Goal: Transaction & Acquisition: Purchase product/service

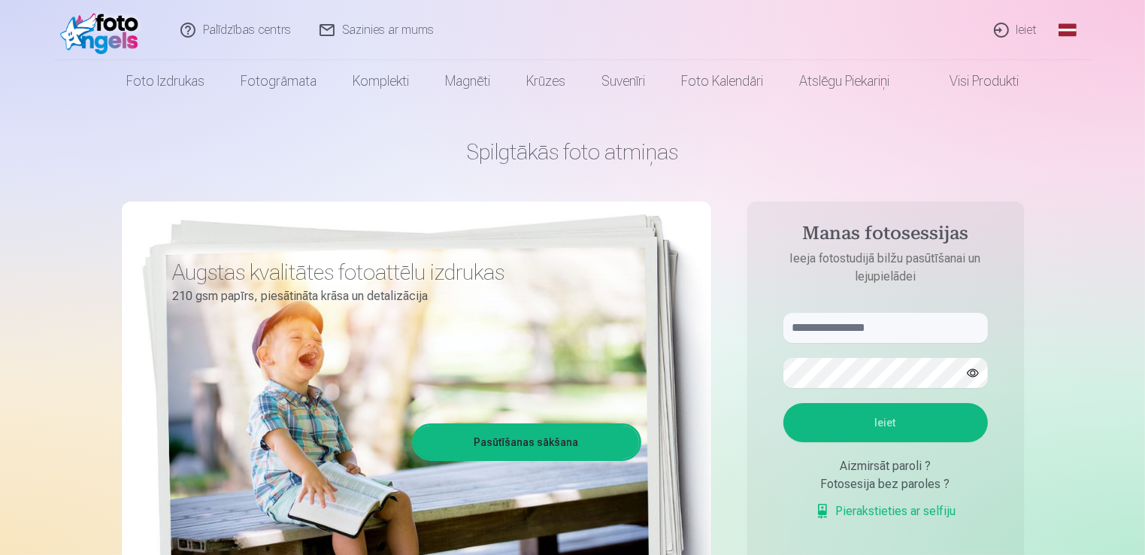
click at [1044, 35] on link "Ieiet" at bounding box center [1016, 30] width 72 height 60
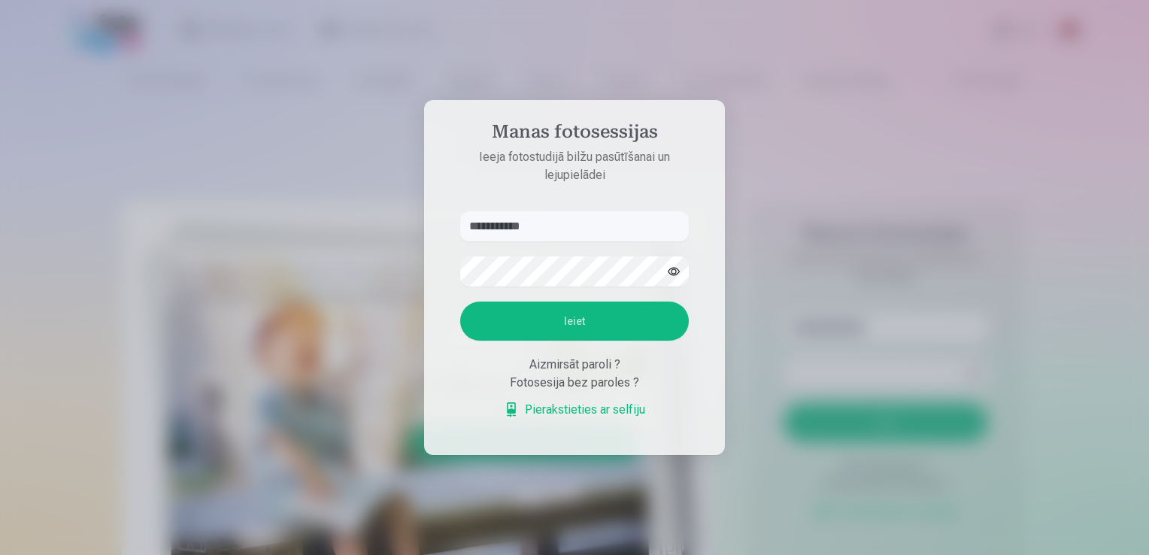
type input "**********"
click at [612, 311] on button "Ieiet" at bounding box center [574, 321] width 229 height 39
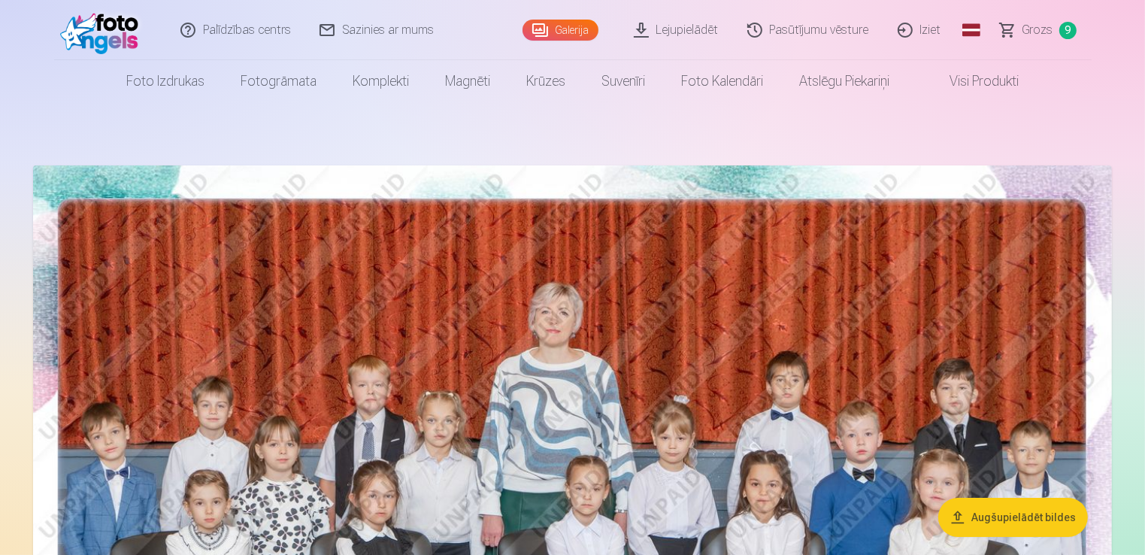
click at [1028, 26] on span "Grozs" at bounding box center [1038, 30] width 31 height 18
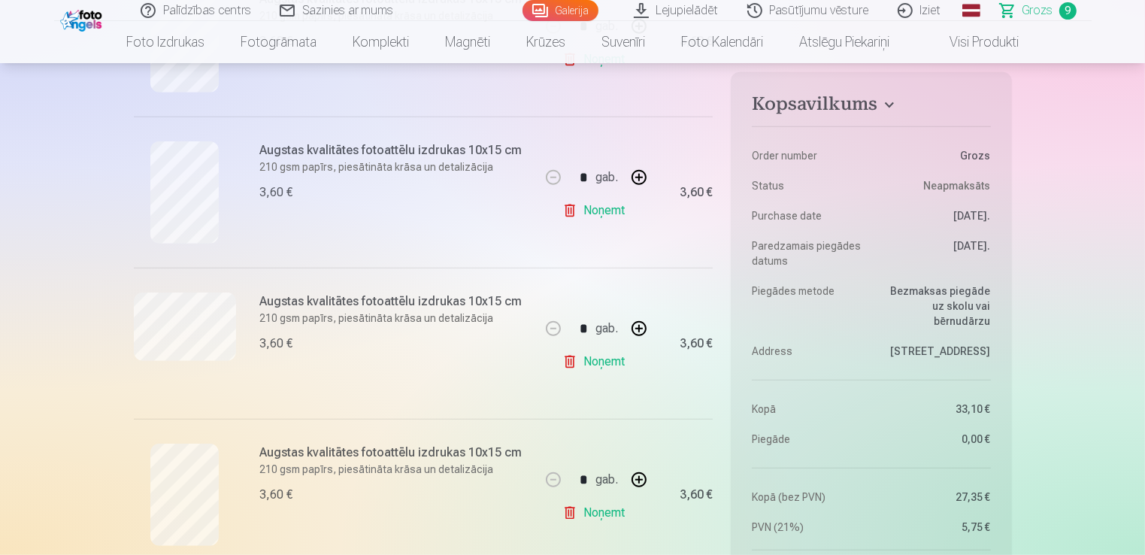
scroll to position [683, 0]
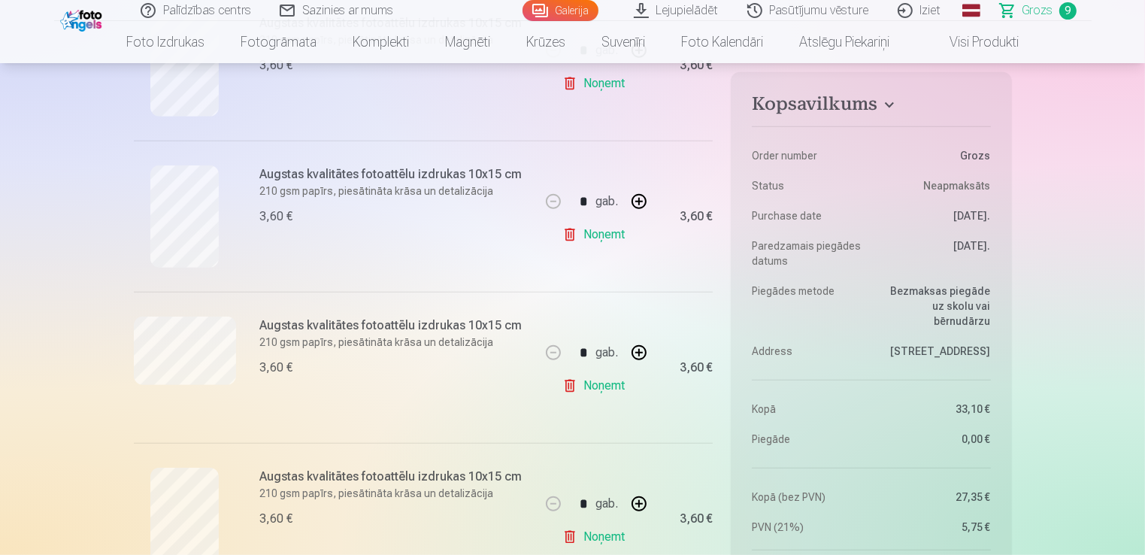
click at [573, 238] on link "Noņemt" at bounding box center [596, 235] width 68 height 30
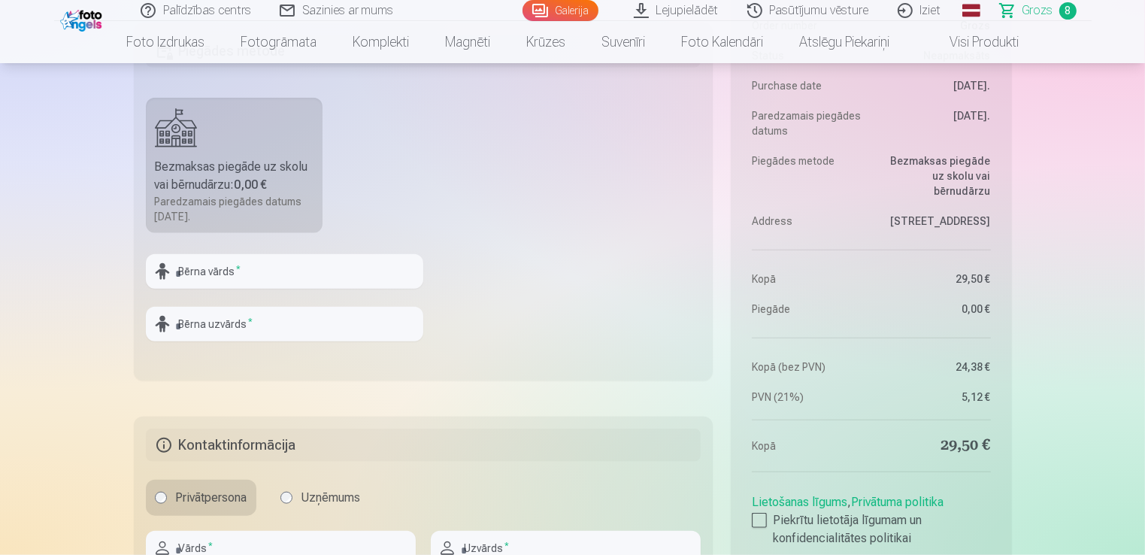
scroll to position [1511, 0]
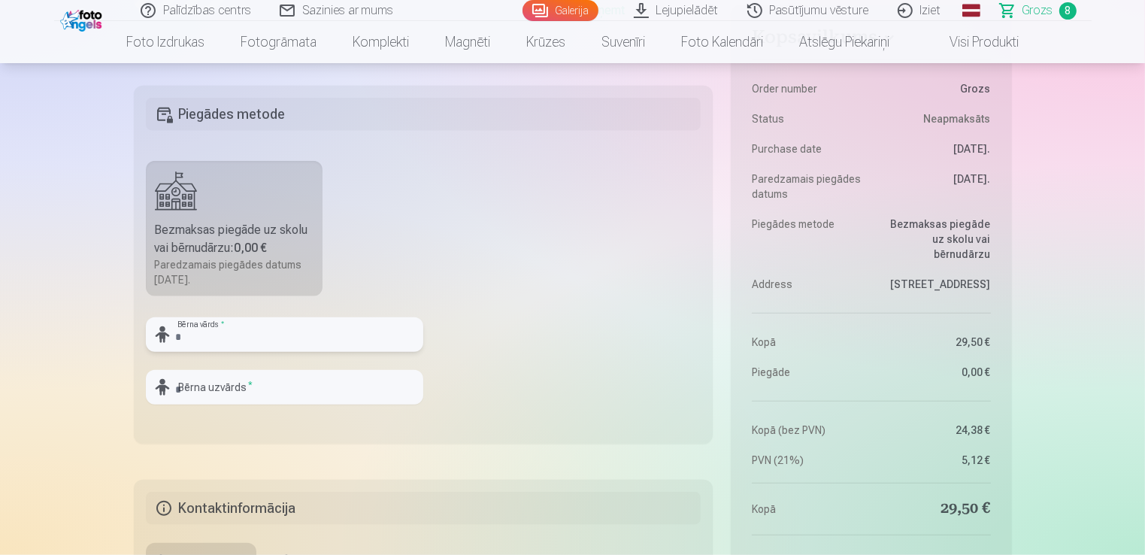
click at [328, 341] on input "text" at bounding box center [284, 334] width 277 height 35
type input "**********"
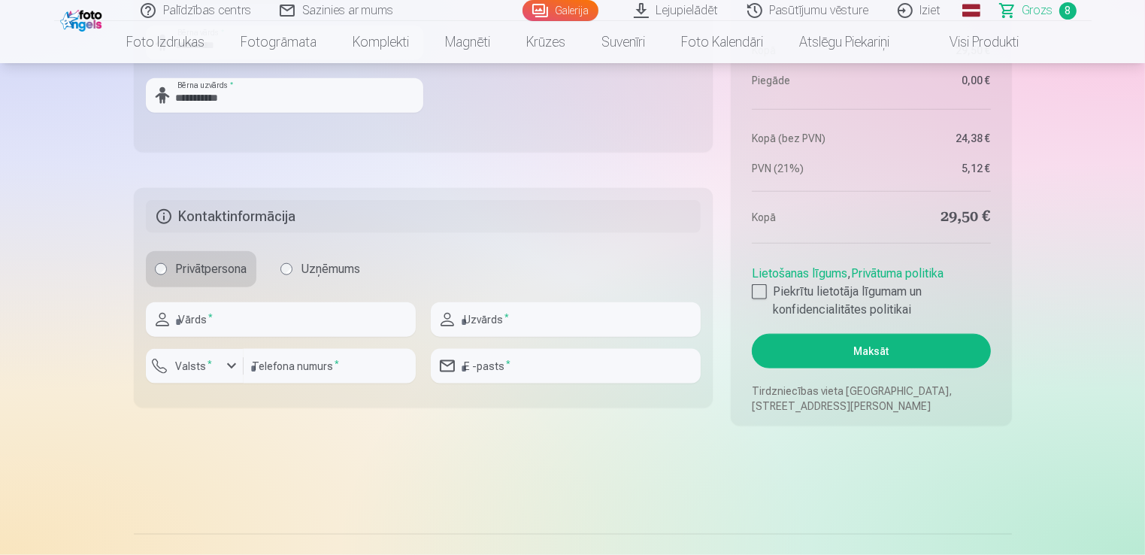
scroll to position [1835, 0]
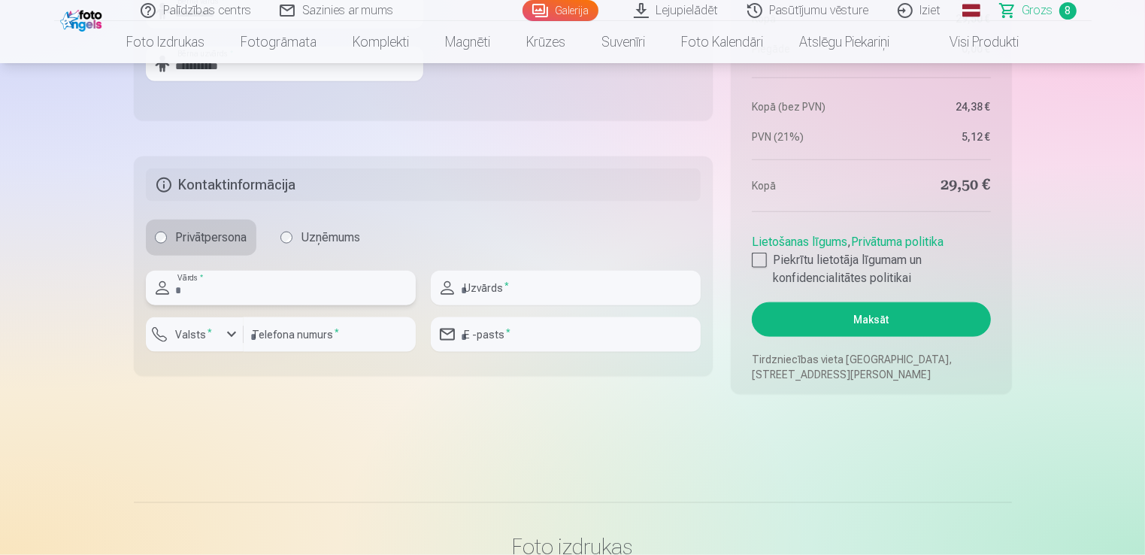
click at [326, 280] on input "text" at bounding box center [281, 288] width 270 height 35
type input "*****"
type input "**********"
type input "********"
type input "**********"
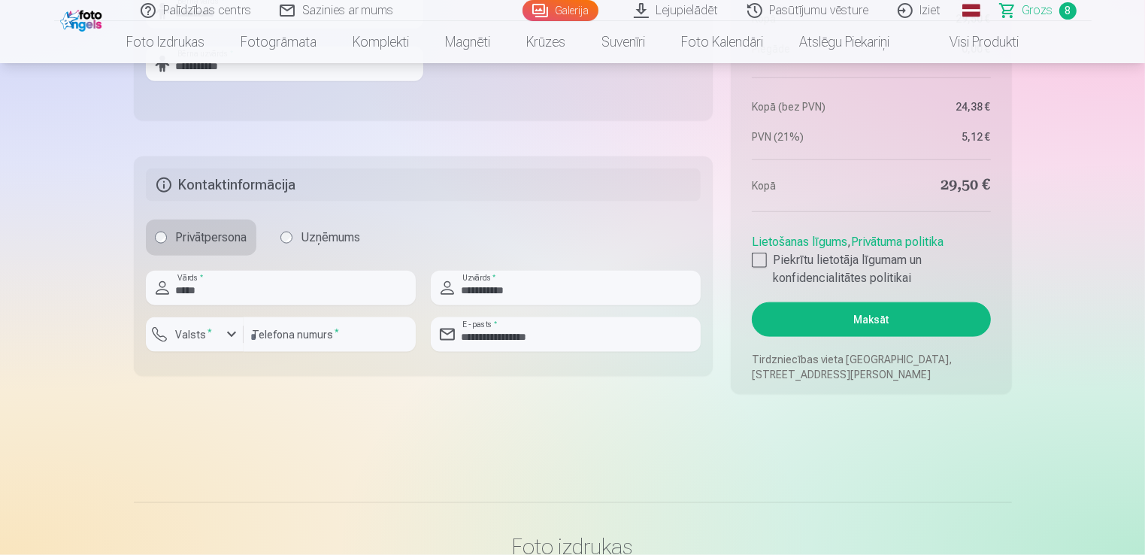
click at [759, 255] on div at bounding box center [759, 260] width 15 height 15
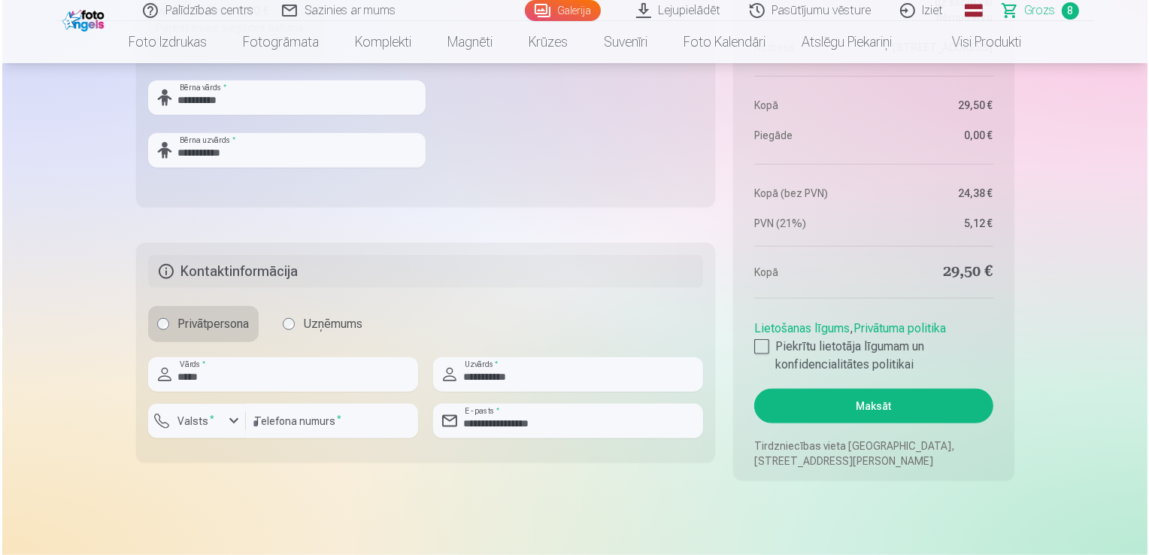
scroll to position [1763, 0]
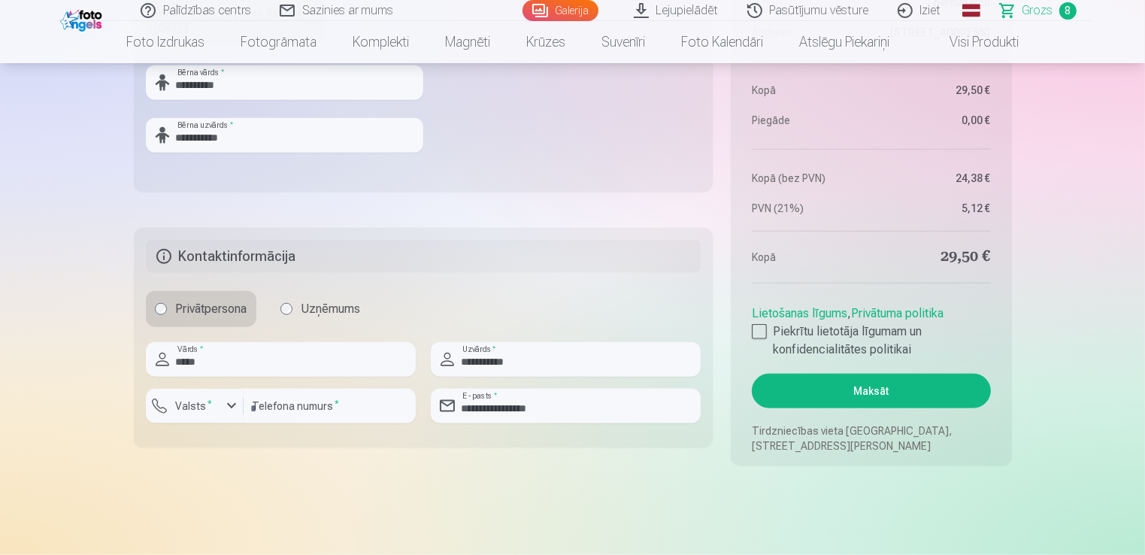
click at [944, 397] on button "Maksāt" at bounding box center [871, 391] width 238 height 35
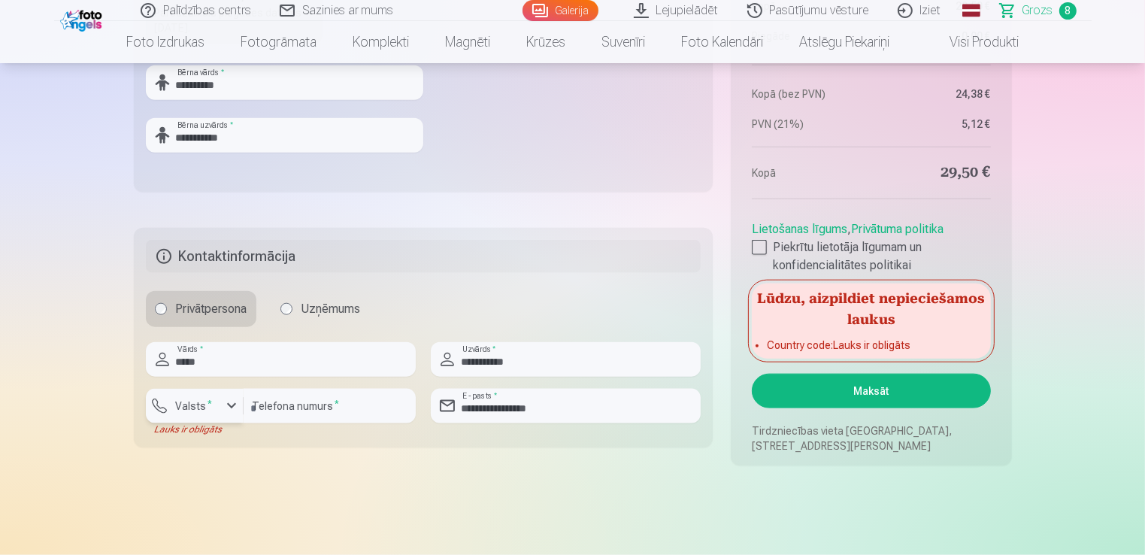
click at [199, 416] on button "Valsts *" at bounding box center [195, 406] width 98 height 35
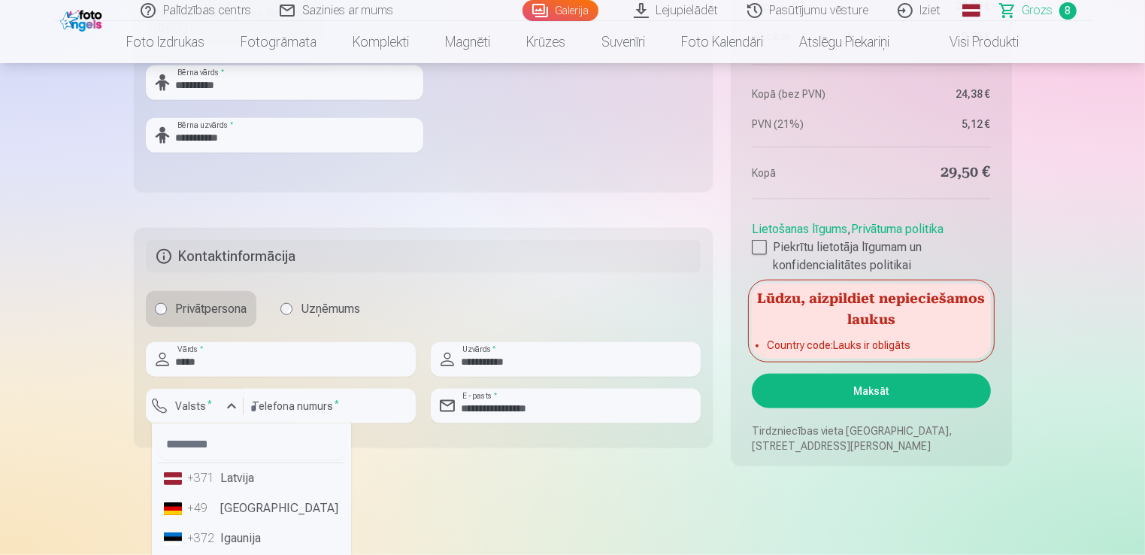
click at [241, 479] on li "+371 Latvija" at bounding box center [251, 478] width 187 height 30
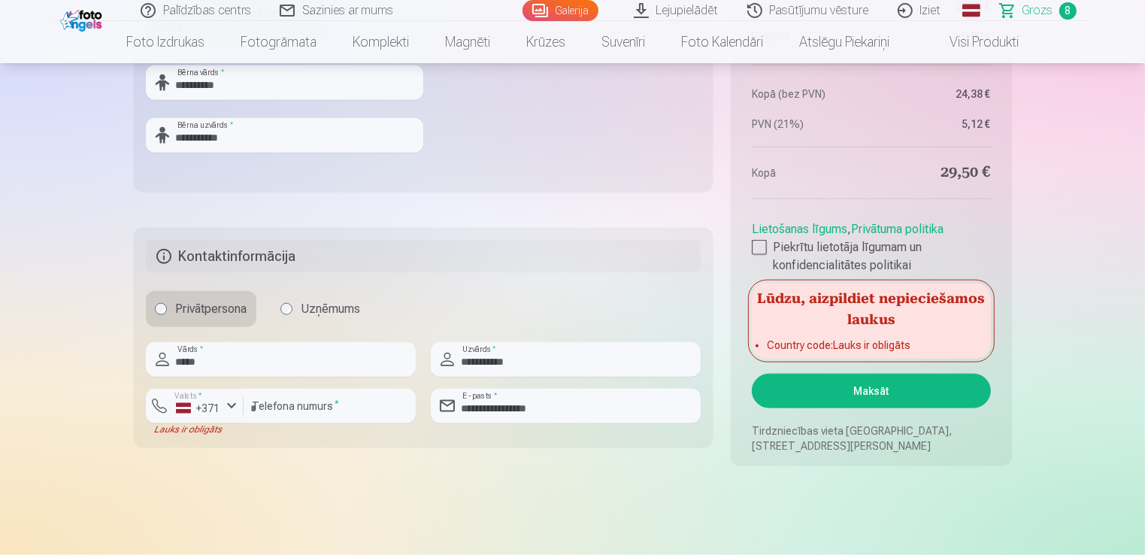
click at [887, 387] on button "Maksāt" at bounding box center [871, 391] width 238 height 35
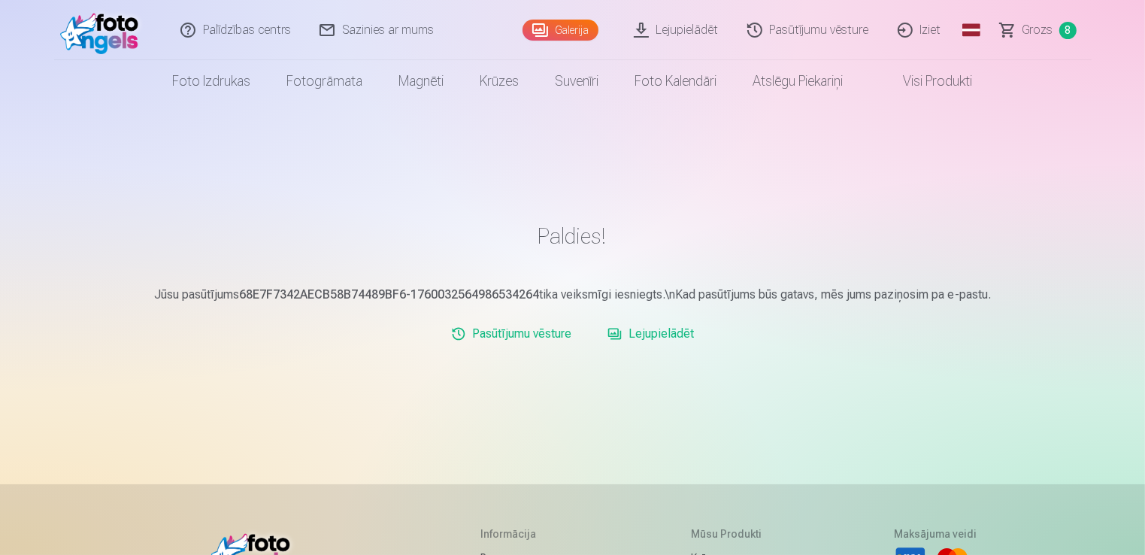
click at [642, 335] on link "Lejupielādēt" at bounding box center [651, 334] width 98 height 30
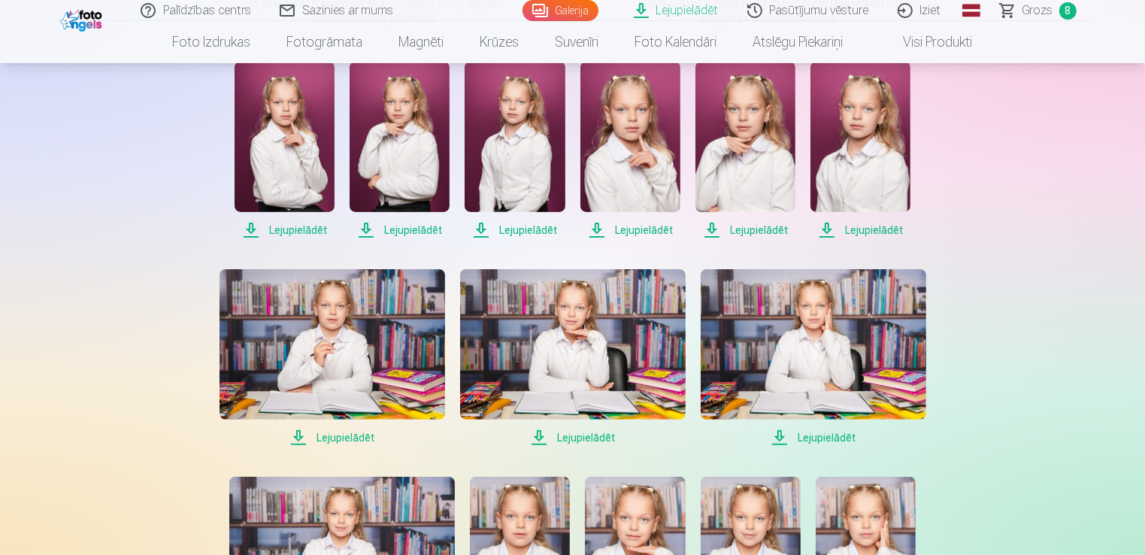
scroll to position [283, 0]
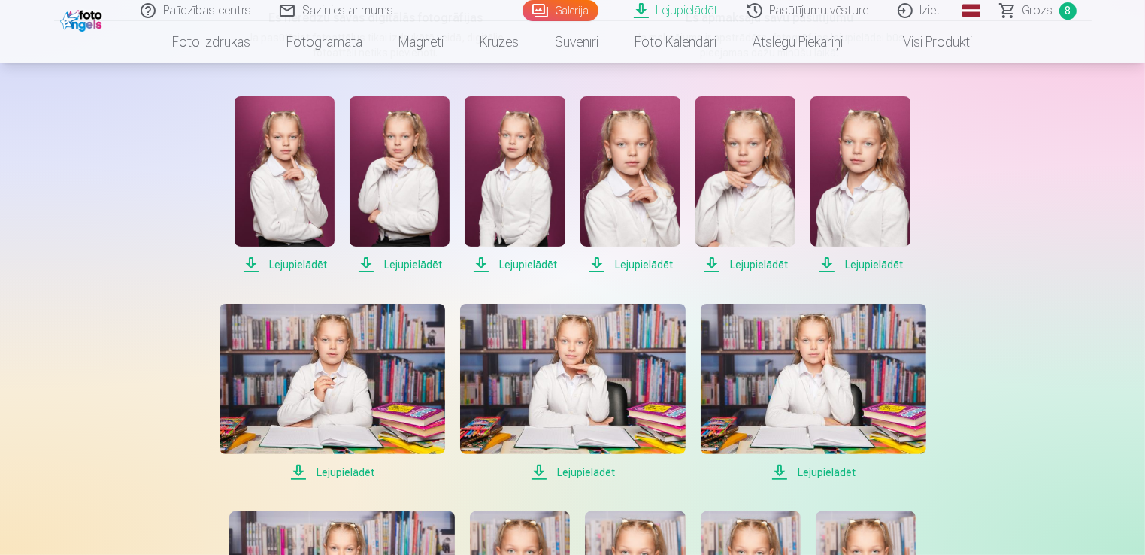
click at [295, 262] on span "Lejupielādēt" at bounding box center [285, 265] width 100 height 18
click at [283, 264] on span "Lejupielādēt" at bounding box center [285, 265] width 100 height 18
click at [421, 266] on span "Lejupielādēt" at bounding box center [400, 265] width 100 height 18
click at [514, 267] on span "Lejupielādēt" at bounding box center [515, 265] width 100 height 18
click at [644, 266] on span "Lejupielādēt" at bounding box center [630, 265] width 100 height 18
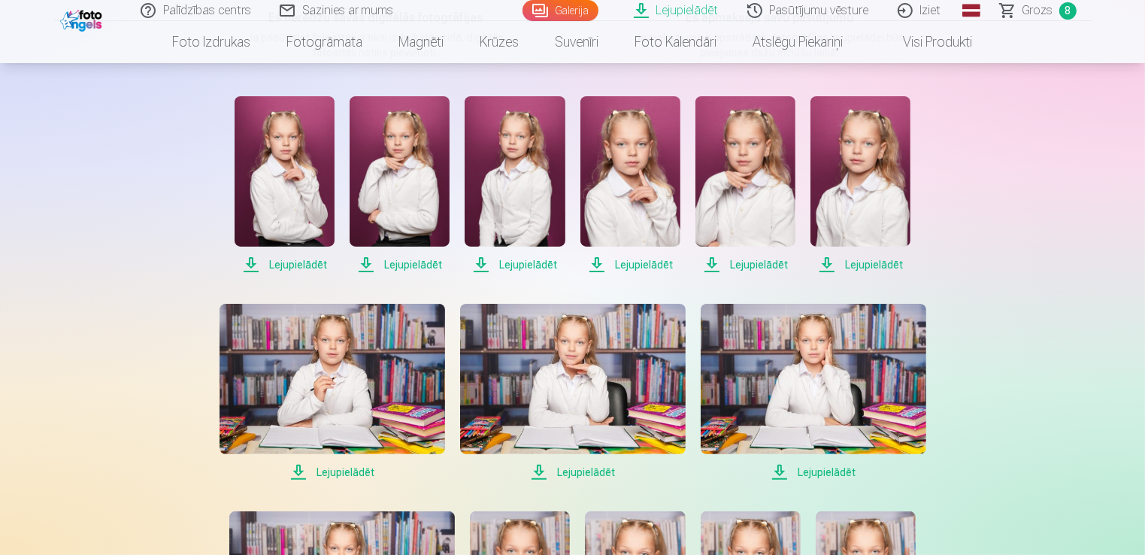
click at [732, 263] on span "Lejupielādēt" at bounding box center [746, 265] width 100 height 18
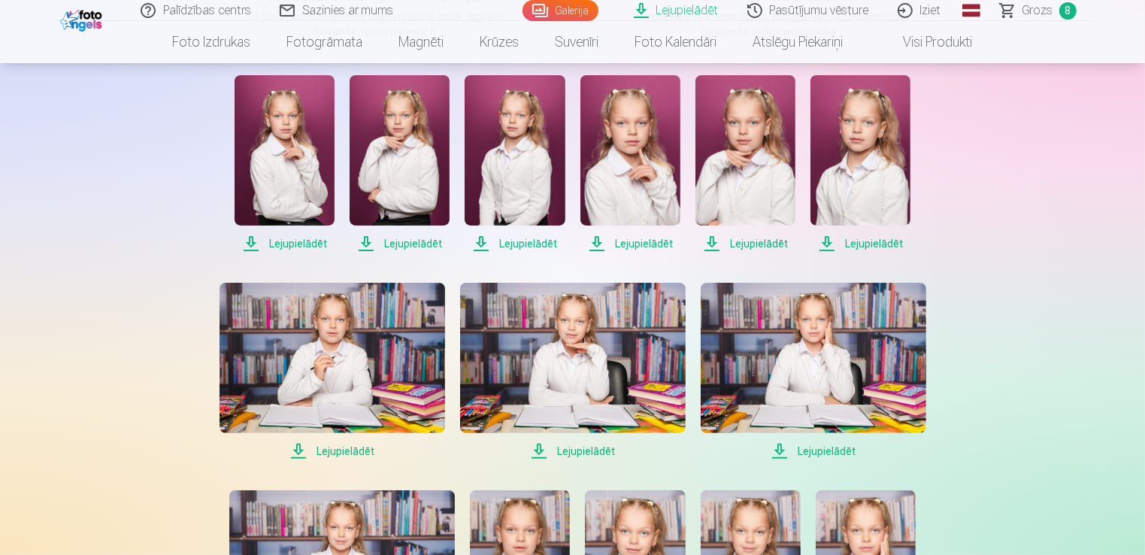
click at [891, 241] on span "Lejupielādēt" at bounding box center [861, 244] width 100 height 18
click at [343, 448] on span "Lejupielādēt" at bounding box center [333, 451] width 226 height 18
click at [571, 452] on span "Lejupielādēt" at bounding box center [573, 451] width 226 height 18
click at [827, 447] on span "Lejupielādēt" at bounding box center [814, 451] width 226 height 18
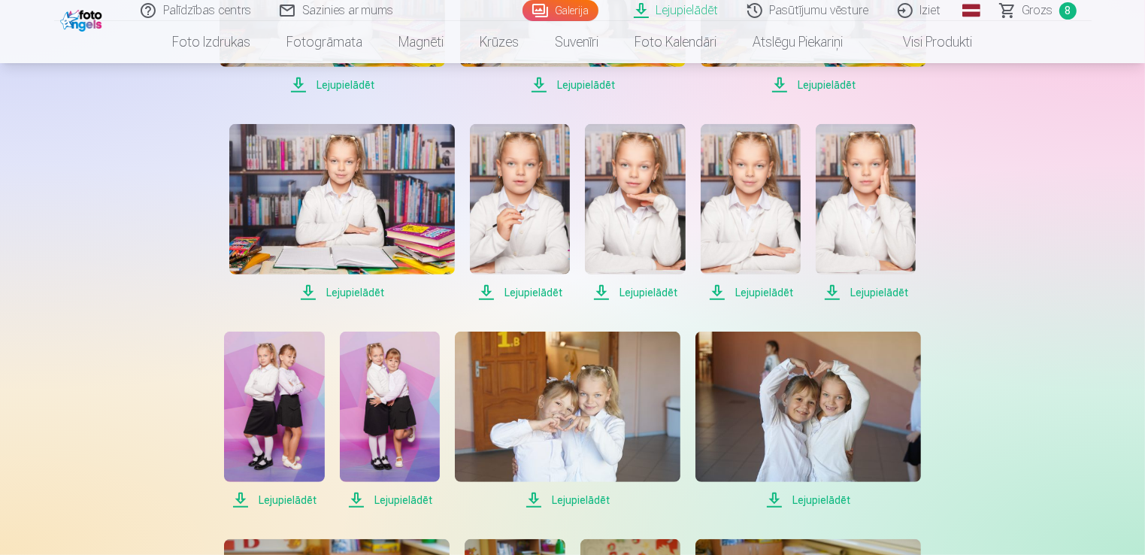
scroll to position [683, 0]
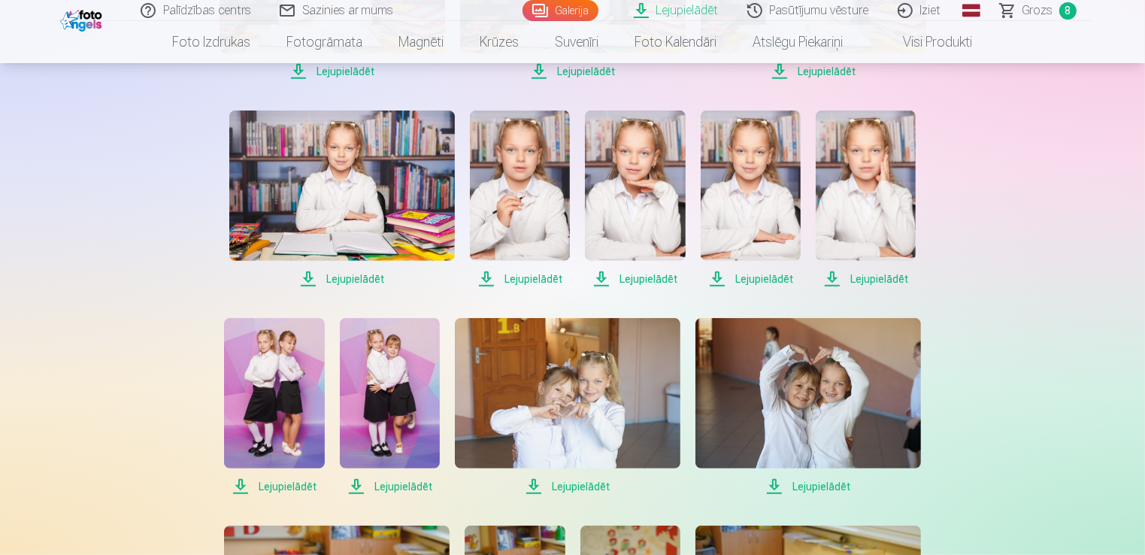
click at [340, 278] on span "Lejupielādēt" at bounding box center [342, 279] width 226 height 18
click at [506, 281] on span "Lejupielādēt" at bounding box center [520, 279] width 100 height 18
click at [608, 278] on span "Lejupielādēt" at bounding box center [635, 279] width 100 height 18
click at [720, 276] on span "Lejupielādēt" at bounding box center [751, 279] width 100 height 18
click at [1053, 292] on div "Palīdzības centrs Sazinies ar mums Galerija Lejupielādēt Pasūtījumu vēsture Izi…" at bounding box center [572, 357] width 1145 height 2080
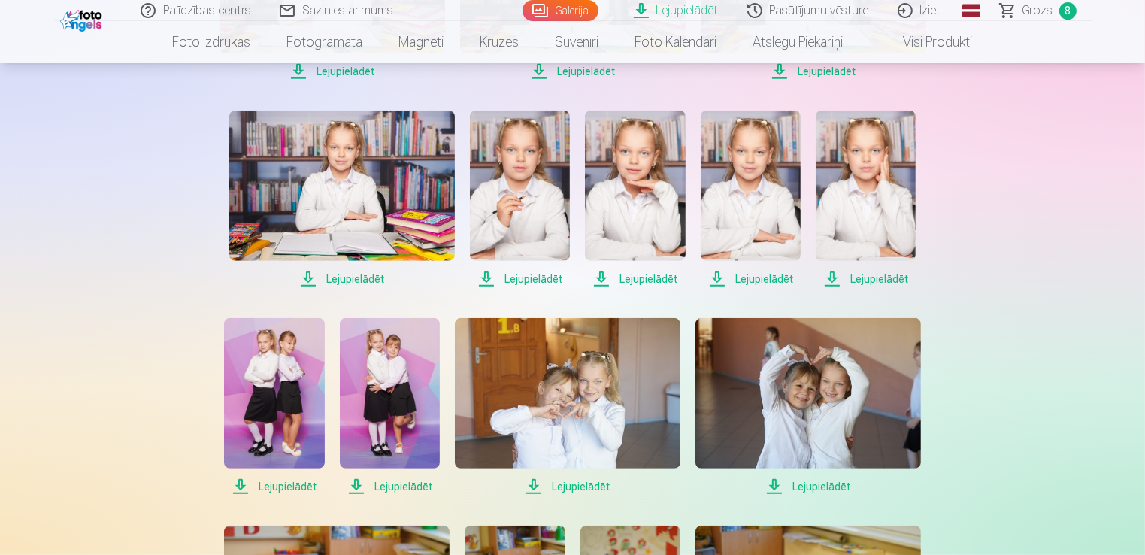
click at [874, 275] on span "Lejupielādēt" at bounding box center [866, 279] width 100 height 18
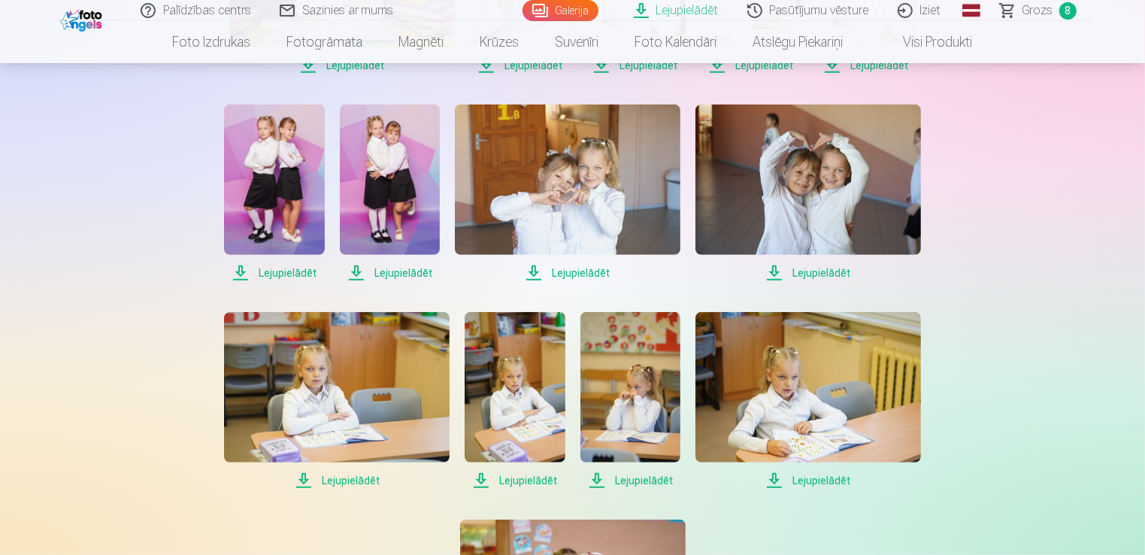
scroll to position [898, 0]
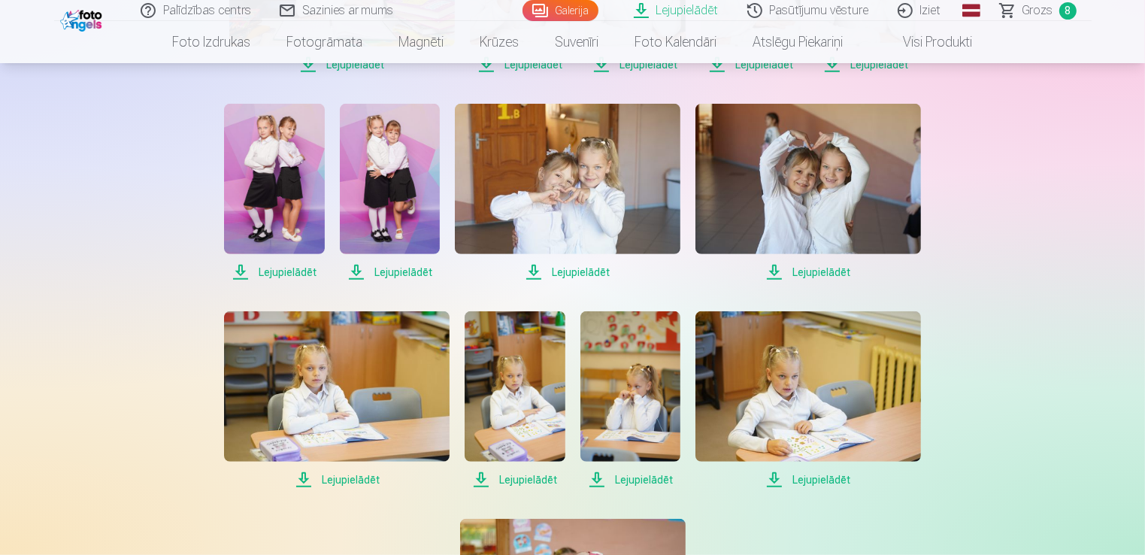
click at [289, 274] on span "Lejupielādēt" at bounding box center [274, 272] width 100 height 18
click at [382, 272] on span "Lejupielādēt" at bounding box center [390, 272] width 100 height 18
click at [563, 273] on span "Lejupielādēt" at bounding box center [568, 272] width 226 height 18
click at [805, 273] on span "Lejupielādēt" at bounding box center [809, 272] width 226 height 18
click at [346, 475] on span "Lejupielādēt" at bounding box center [337, 480] width 226 height 18
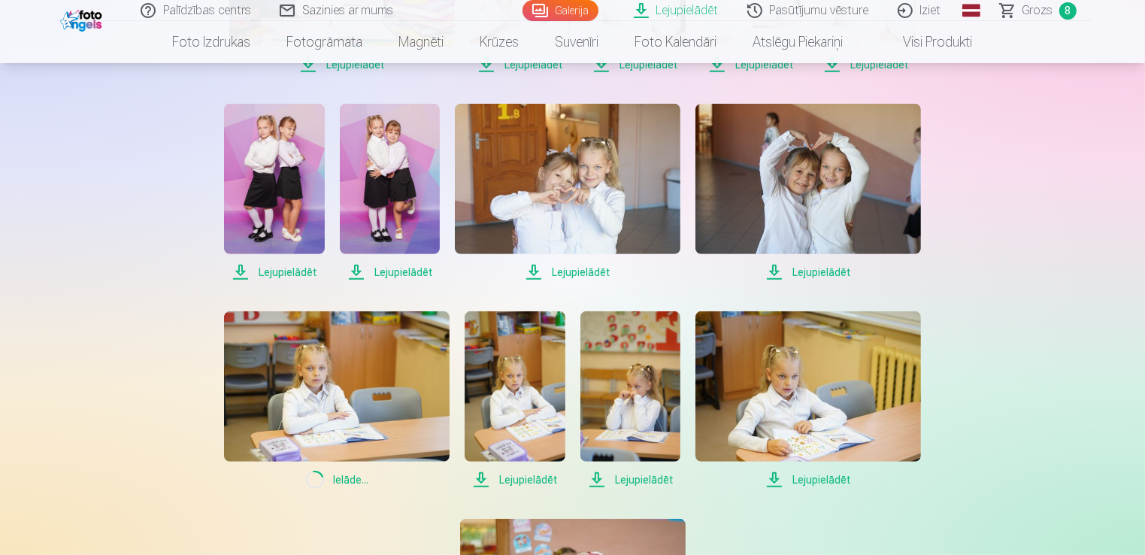
click at [503, 480] on span "Lejupielādēt" at bounding box center [515, 480] width 100 height 18
click at [596, 480] on span "Lejupielādēt" at bounding box center [630, 480] width 100 height 18
click at [788, 526] on div "Lejupielādēt Lejupielādēt Lejupielādēt Lejupielādēt Lejupielādēt Lejupielādēt L…" at bounding box center [573, 88] width 752 height 1215
click at [782, 477] on span "Lejupielādēt" at bounding box center [809, 480] width 226 height 18
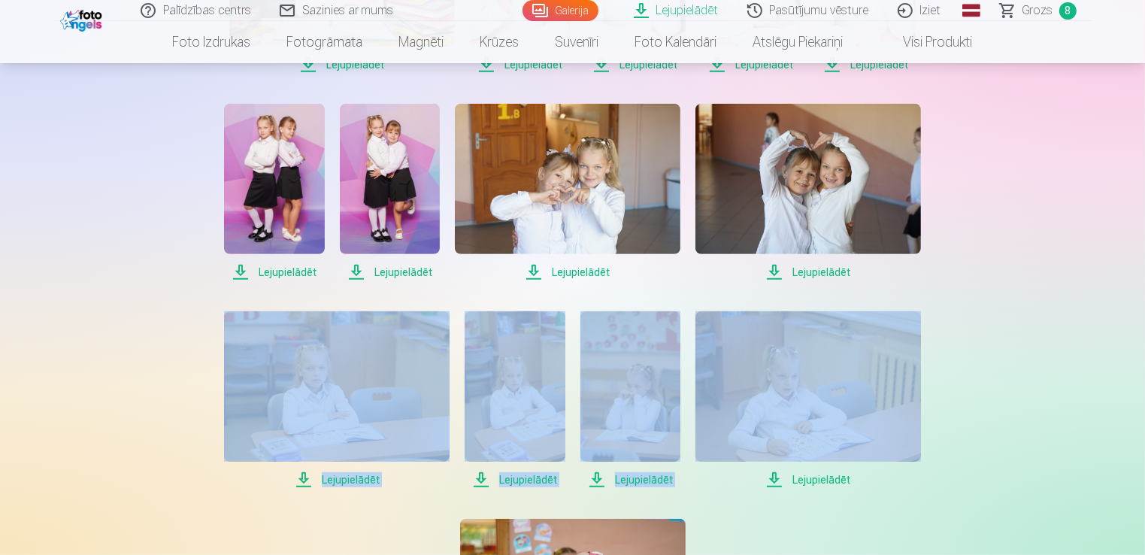
drag, startPoint x: 1144, startPoint y: 284, endPoint x: 1137, endPoint y: 332, distance: 48.0
click at [1137, 332] on div "Palīdzības centrs Sazinies ar mums Galerija Lejupielādēt Pasūtījumu vēsture Izi…" at bounding box center [572, 142] width 1145 height 2080
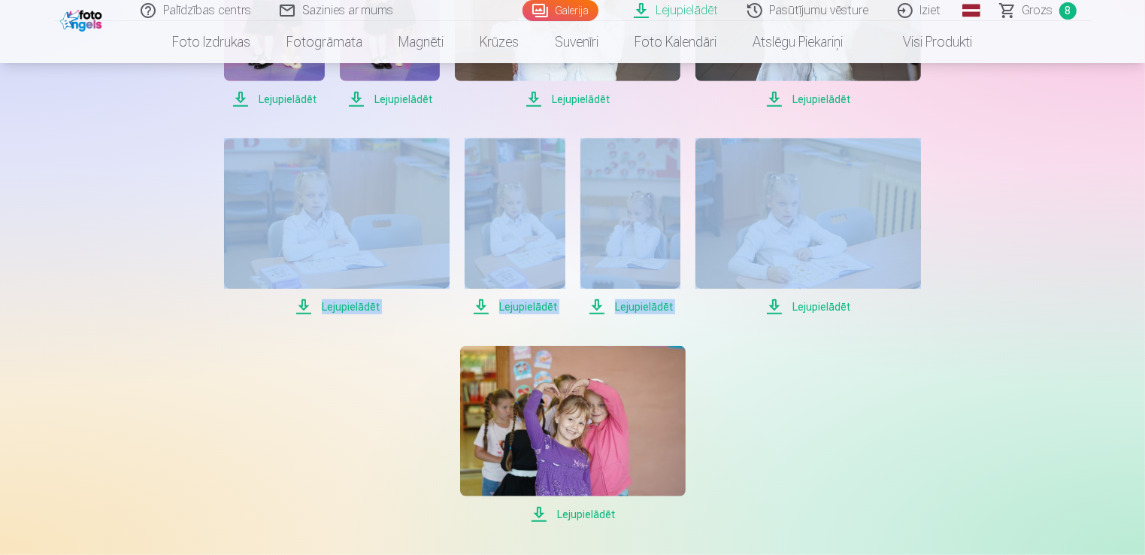
scroll to position [1188, 0]
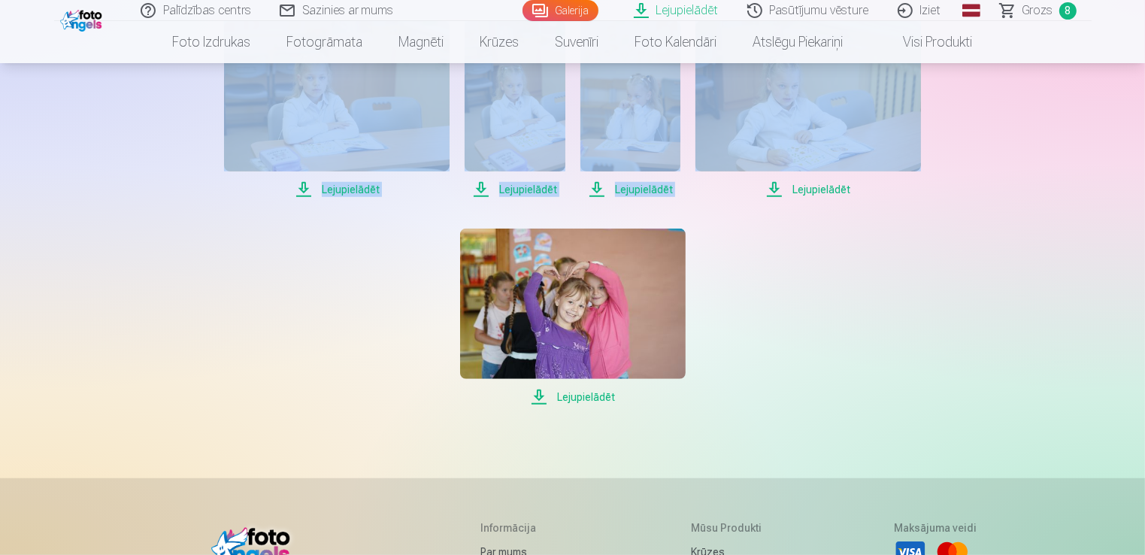
click at [562, 399] on span "Lejupielādēt" at bounding box center [573, 397] width 226 height 18
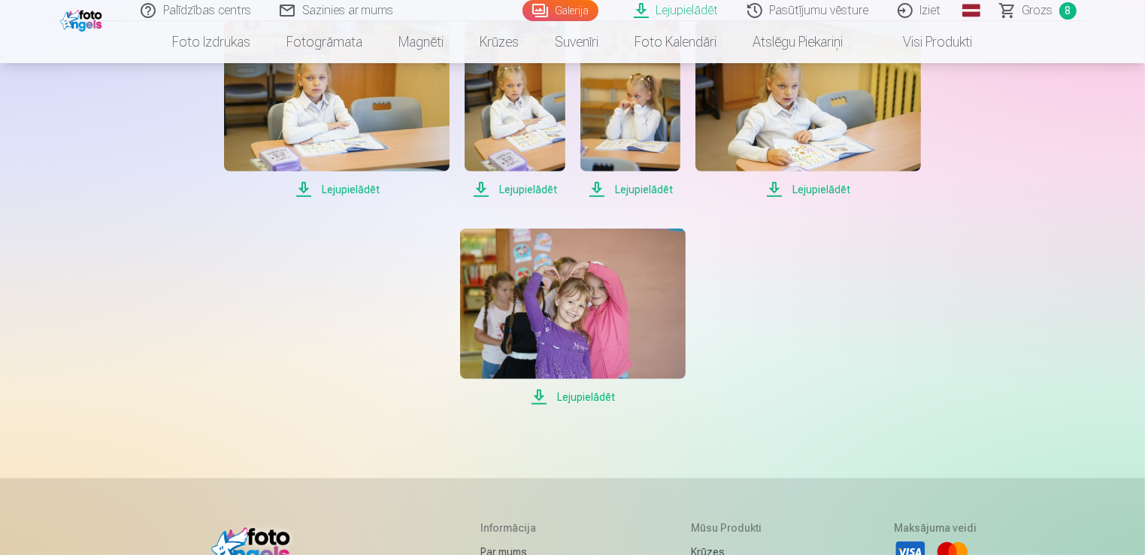
drag, startPoint x: 1144, startPoint y: 347, endPoint x: 1151, endPoint y: 225, distance: 122.0
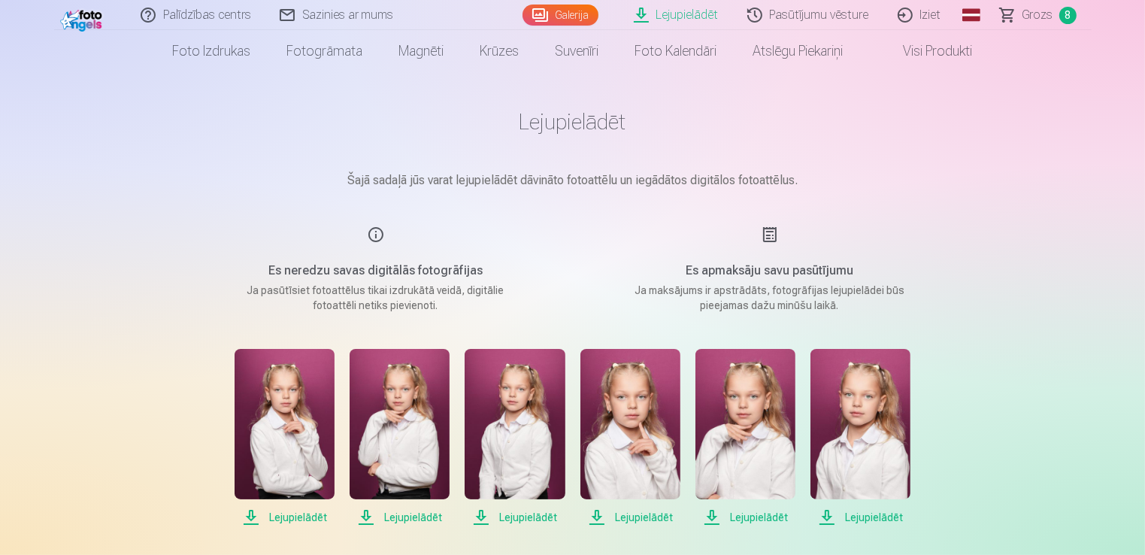
scroll to position [21, 0]
